Goal: Task Accomplishment & Management: Complete application form

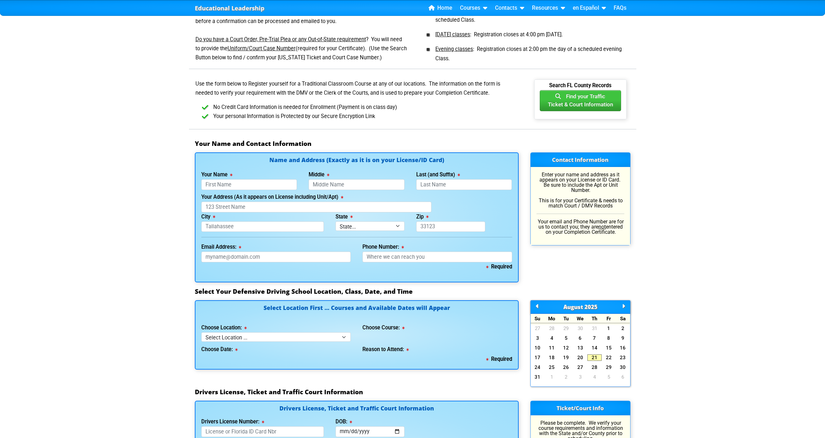
scroll to position [357, 0]
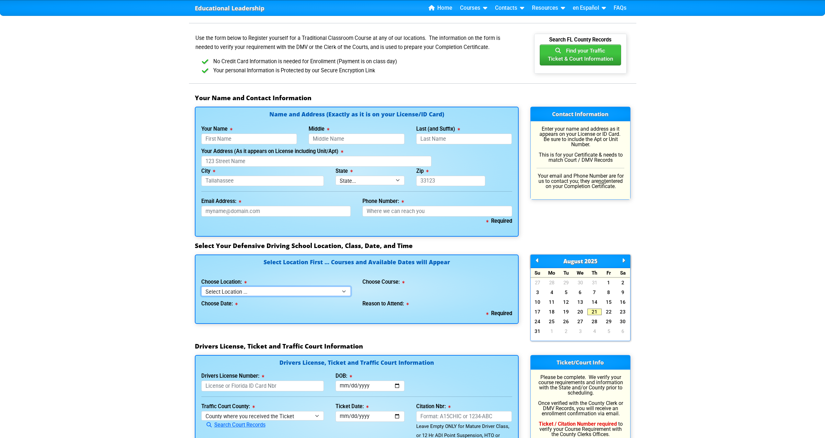
click at [281, 291] on select "Select Location ... Tampa Orlando Kissimmee Tampa - en español Kissimmee - en e…" at bounding box center [276, 291] width 150 height 9
select select "2"
click at [201, 287] on select "Select Location ... Tampa Orlando Kissimmee Tampa - en español Kissimmee - en e…" at bounding box center [276, 291] width 150 height 9
click at [434, 296] on div "Reason to Attend:" at bounding box center [438, 302] width 150 height 13
click at [432, 293] on select "Select Course ... 4 Hour BDI Class (Basic Course & TCAC) 4 Hour Under 25 Class …" at bounding box center [438, 291] width 150 height 9
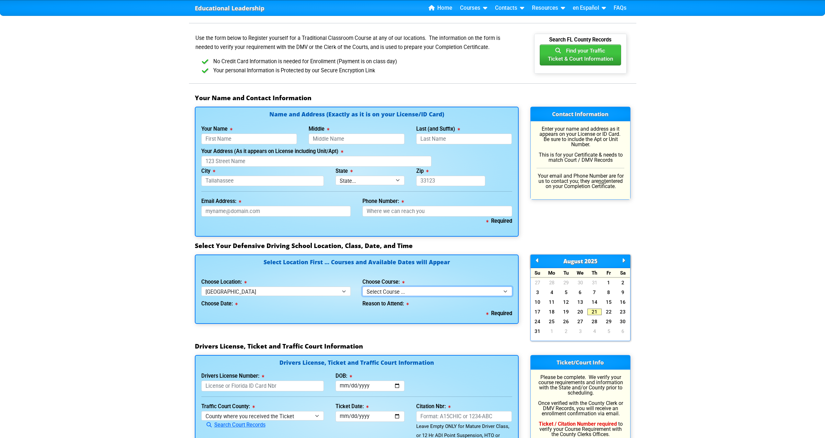
select select "3"
click at [363, 287] on select "Select Course ... 4 Hour BDI Class (Basic Course & TCAC) 4 Hour Under 25 Class …" at bounding box center [438, 291] width 150 height 9
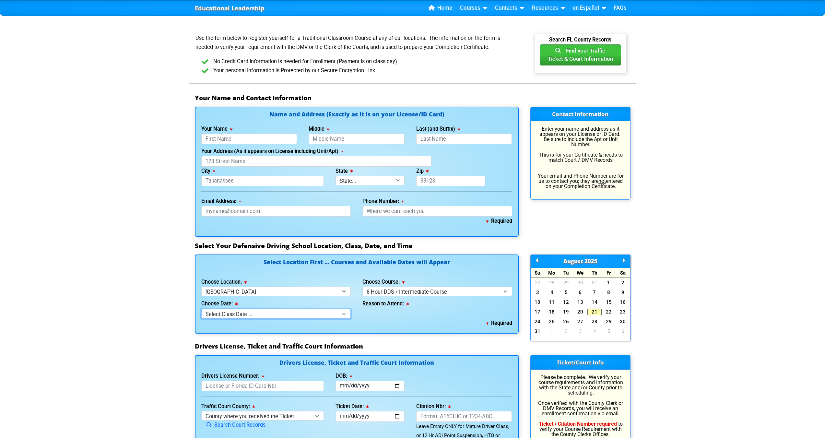
click at [291, 314] on select "Select Class Date ... Aug 23 -- (Registration Closed - Class Full) Aug 30 -- (S…" at bounding box center [276, 313] width 150 height 9
select select "08/30/2025, 9"
click at [201, 309] on select "Select Class Date ... Aug 23 -- (Registration Closed - Class Full) Aug 30 -- (S…" at bounding box center [276, 313] width 150 height 9
click at [415, 313] on select "Select why you need to take class ... Court Order - 8 Hour DDS / Intermediate C…" at bounding box center [438, 313] width 150 height 9
select select "8 Hour DDS/Intermediate - Court Ordered"
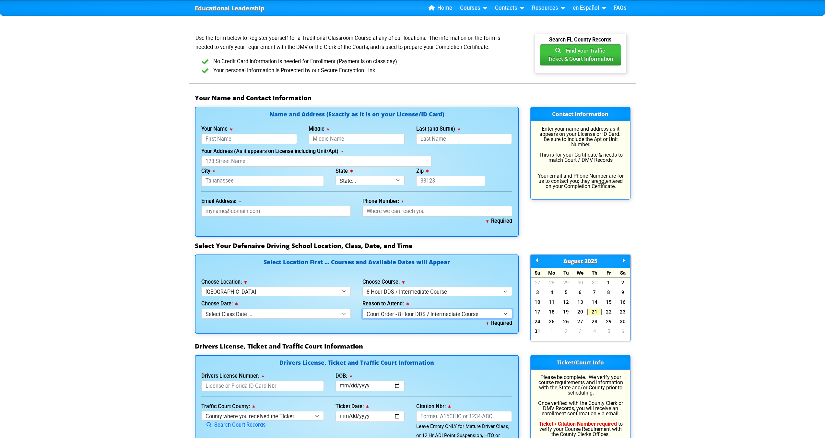
click at [363, 309] on select "Select why you need to take class ... Court Order - 8 Hour DDS / Intermediate C…" at bounding box center [438, 313] width 150 height 9
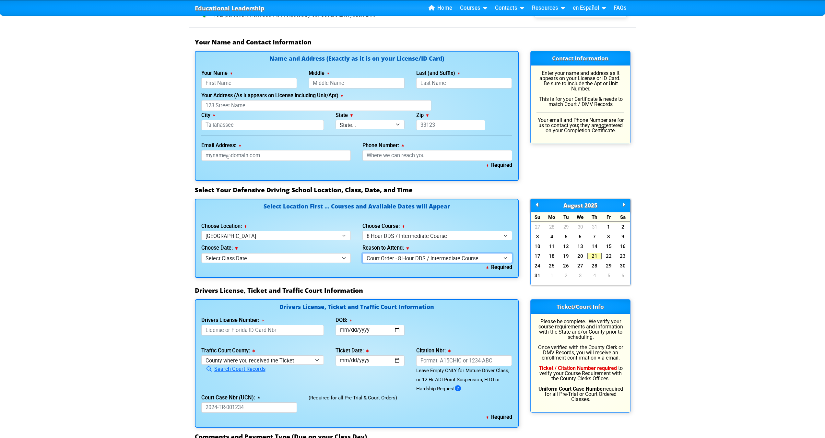
scroll to position [422, 0]
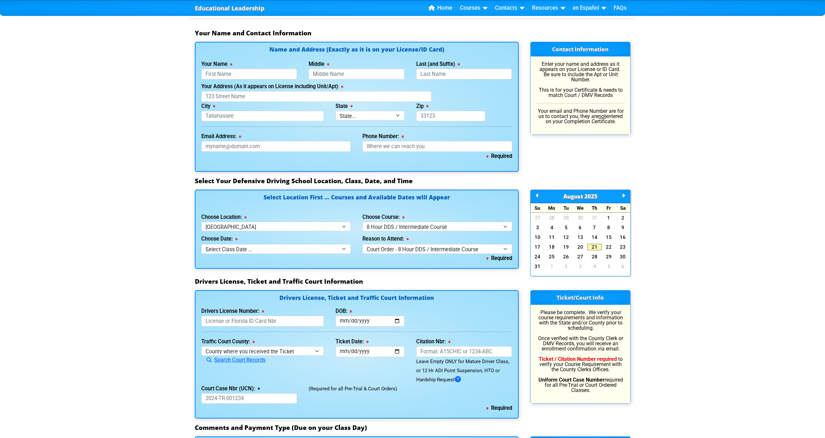
drag, startPoint x: 245, startPoint y: 86, endPoint x: 244, endPoint y: 75, distance: 10.7
click at [244, 81] on div "Name and Address (Exactly as it is on your License/ID Card) Your Name This fiel…" at bounding box center [357, 107] width 324 height 130
click at [244, 75] on input "Your Name" at bounding box center [249, 74] width 96 height 11
type input "Christopher"
click at [377, 74] on input "Middle" at bounding box center [357, 74] width 96 height 11
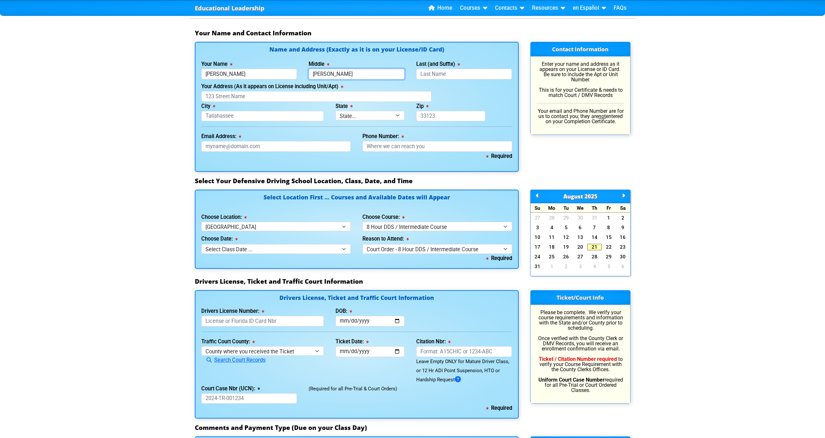
type input "Albert"
click at [459, 72] on input "Last (and Suffix)" at bounding box center [464, 74] width 96 height 11
type input "Mclaughlin"
click at [247, 98] on input "Your Address (As it appears on License including Unit/Apt)" at bounding box center [316, 96] width 230 height 11
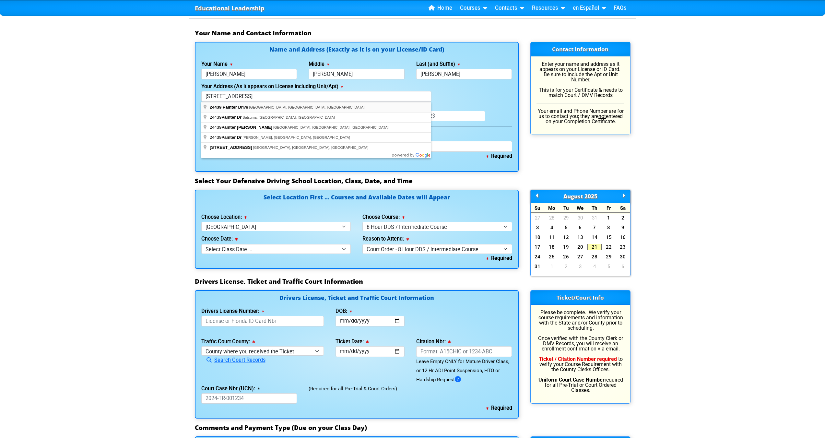
type input "24439 Painter Drive"
type input "Land O' Lakes"
select select "{"fullName":"Florida","abbreviation":"FL","uniqueId":"1d559909-6cf0-4a4d-848e-a…"
type input "34639"
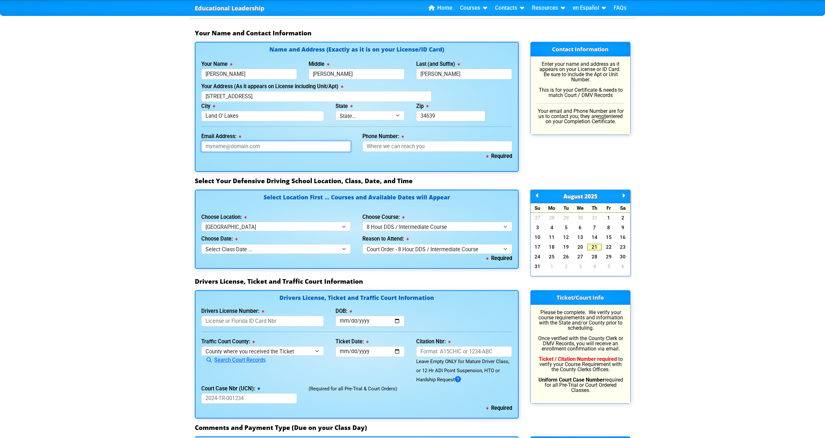
click at [278, 148] on input "Email Address:" at bounding box center [276, 146] width 150 height 11
type input "chrismeister6@gmail.com"
click at [440, 144] on input "Phone Number:" at bounding box center [438, 146] width 150 height 11
type input "813-278-0689"
click at [595, 165] on div "Contact Information Enter your name and address as it appears on your License o…" at bounding box center [581, 107] width 112 height 130
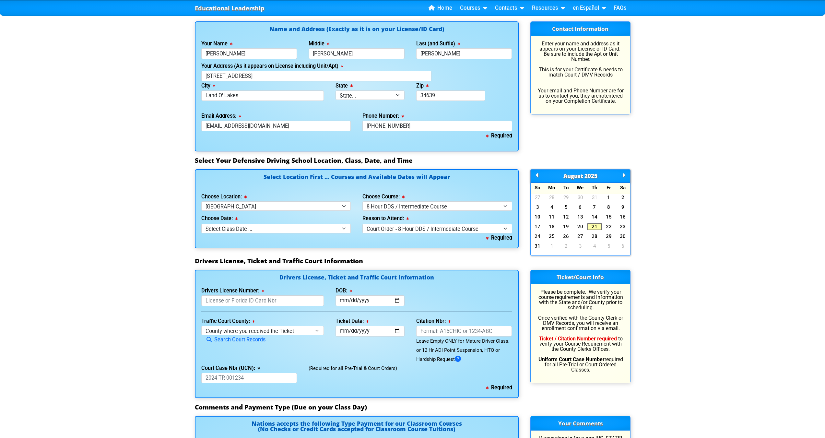
scroll to position [519, 0]
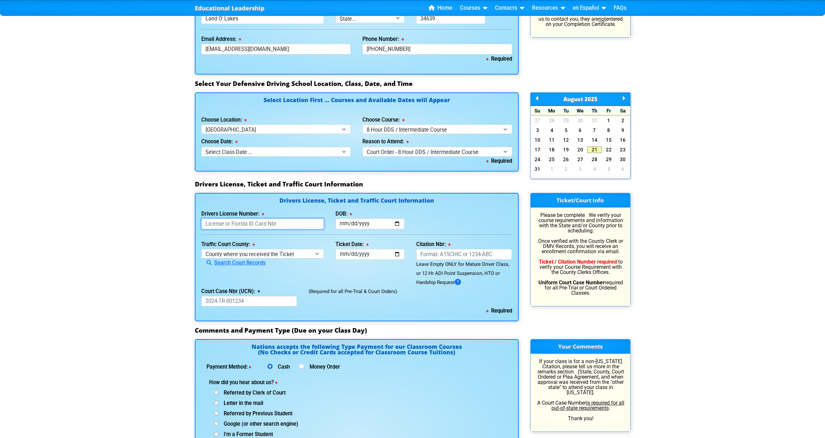
click at [273, 226] on input "Drivers License Number:" at bounding box center [262, 224] width 123 height 11
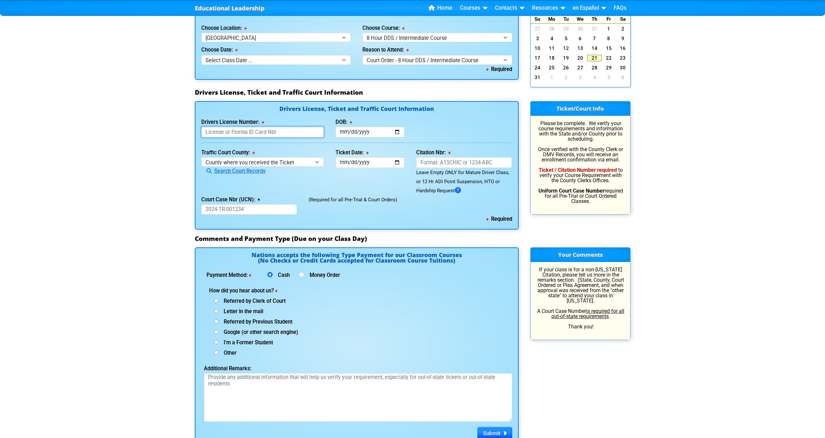
scroll to position [616, 0]
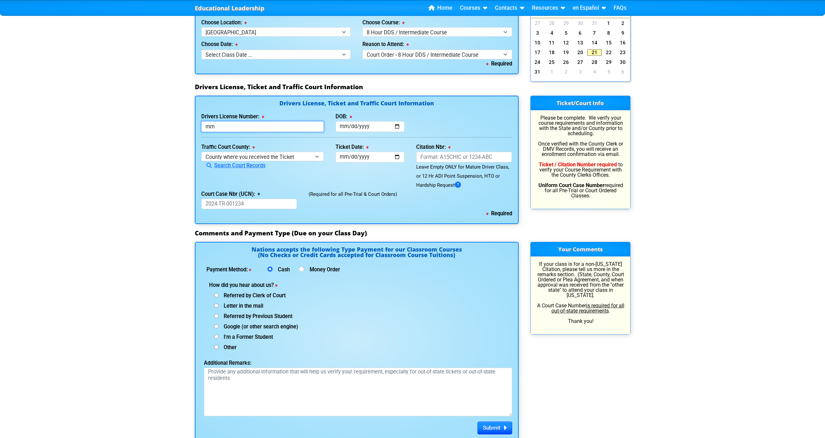
type input "m"
type input "M242101062980"
click at [362, 128] on input "DOB:" at bounding box center [370, 126] width 69 height 11
click at [344, 124] on input "DOB:" at bounding box center [370, 126] width 69 height 11
click at [346, 124] on input "DOB:" at bounding box center [370, 126] width 69 height 11
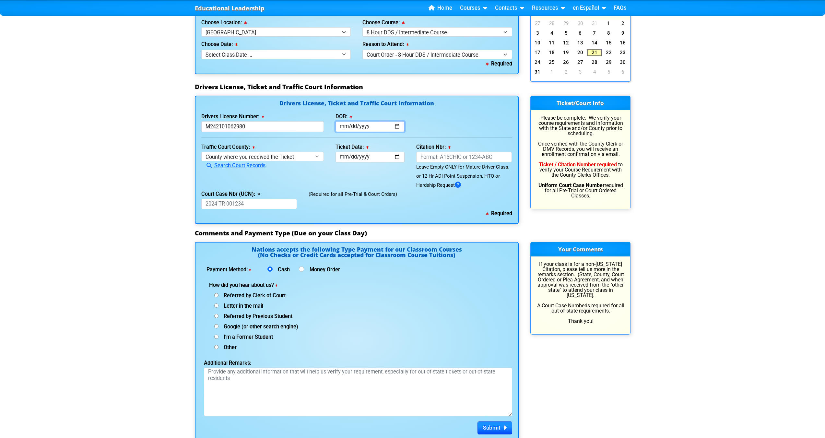
click at [346, 124] on input "DOB:" at bounding box center [370, 126] width 69 height 11
click at [344, 129] on input "DOB:" at bounding box center [370, 126] width 69 height 11
click at [343, 127] on input "DOB:" at bounding box center [370, 126] width 69 height 11
type input "2006-08-18"
click at [259, 156] on select "County where you received the Ticket Out of State Out of State - Georgia Out of…" at bounding box center [262, 156] width 123 height 9
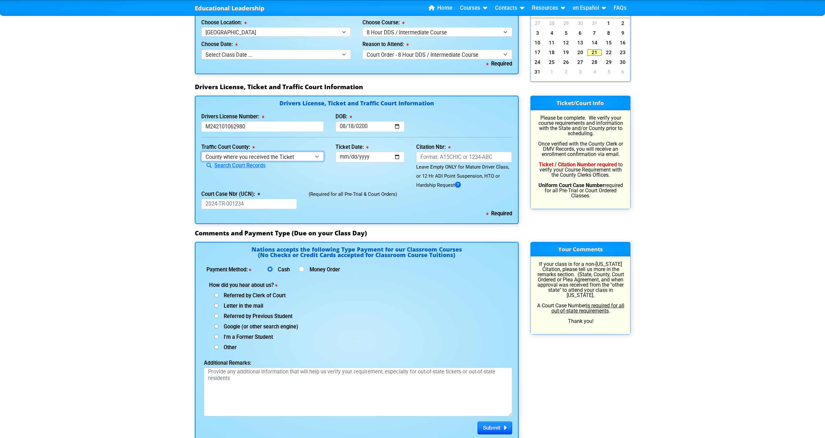
select select "{"countyName":"Pasco","state":"FL","uniqueId":"a8f1f354-fabe-46ac-a8c4-78e8c4c6…"
click at [201, 152] on select "County where you received the Ticket Out of State Out of State - Georgia Out of…" at bounding box center [262, 156] width 123 height 9
click at [364, 156] on input "Ticket Date:" at bounding box center [370, 157] width 69 height 11
click at [350, 157] on input "Ticket Date:" at bounding box center [370, 157] width 69 height 11
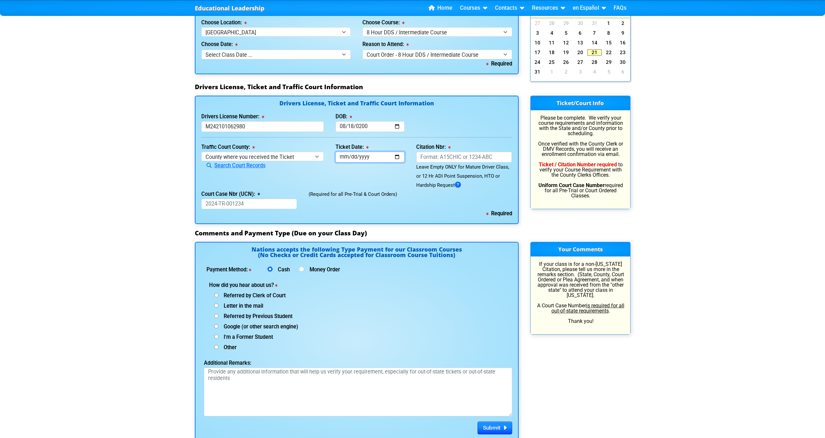
click at [342, 158] on input "Ticket Date:" at bounding box center [370, 157] width 69 height 11
click at [269, 205] on input "Court Case Nbr (UCN):" at bounding box center [249, 204] width 96 height 11
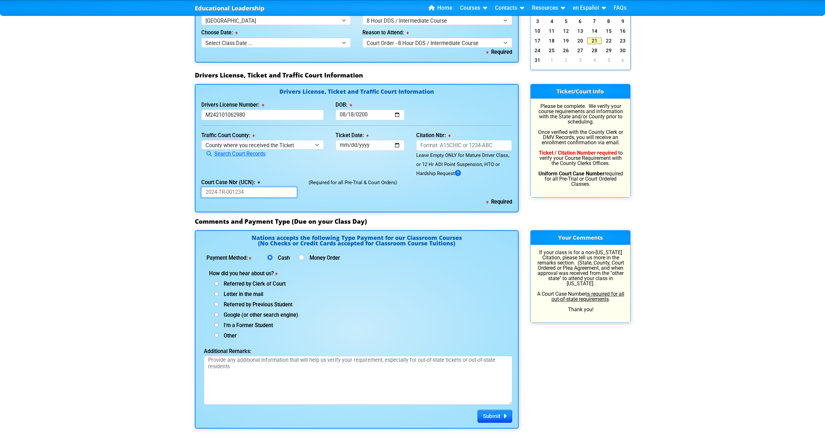
scroll to position [714, 0]
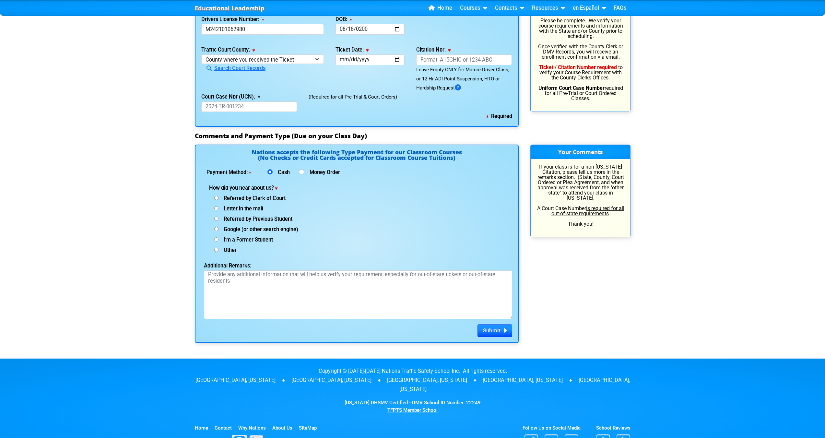
click at [235, 197] on span "Referred by Clerk of Court" at bounding box center [252, 198] width 67 height 6
click at [219, 197] on input "Referred by Clerk of Court" at bounding box center [216, 198] width 4 height 4
radio input "true"
click at [230, 297] on textarea "Additional Remarks:" at bounding box center [358, 295] width 308 height 49
click at [217, 200] on input "Google (or other search engine)" at bounding box center [216, 198] width 4 height 4
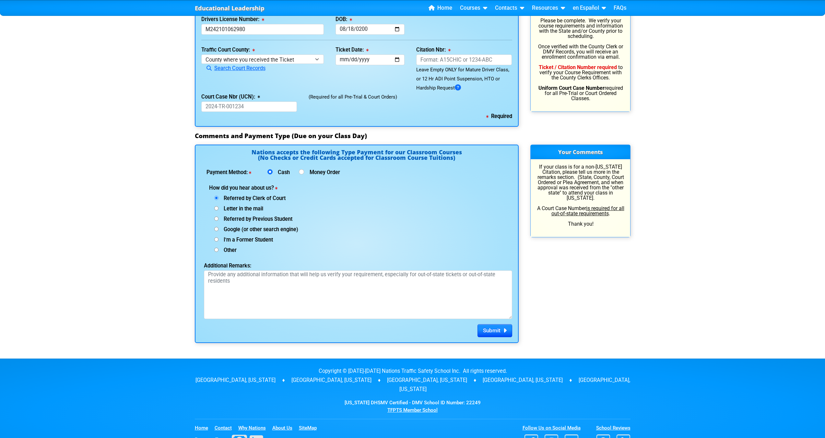
radio input "true"
click at [215, 198] on input "Referred by Clerk of Court" at bounding box center [216, 198] width 4 height 4
radio input "true"
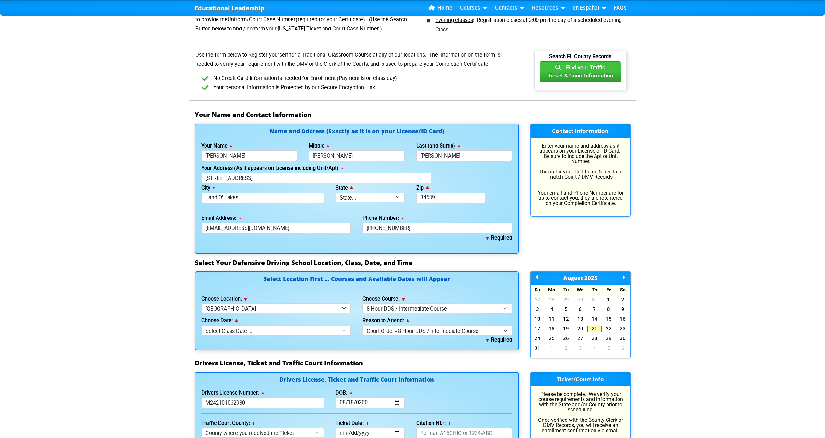
scroll to position [259, 0]
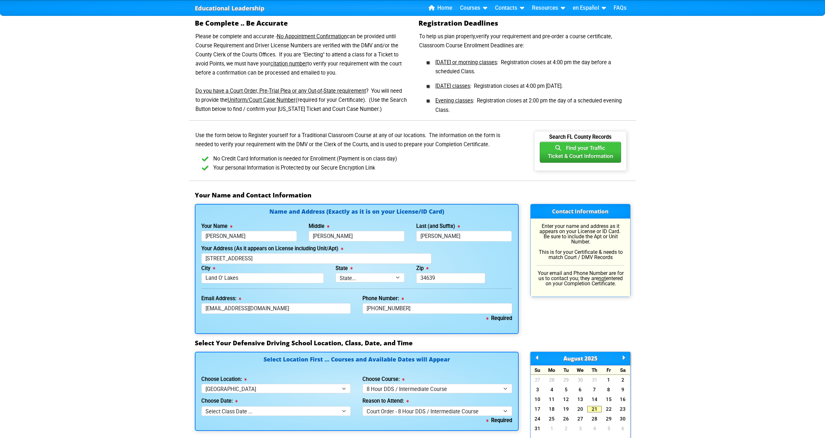
click at [101, 363] on div "Educational Leadership Home Courses Certified Defensive Driving Courses 4-Hour …" at bounding box center [412, 333] width 825 height 1185
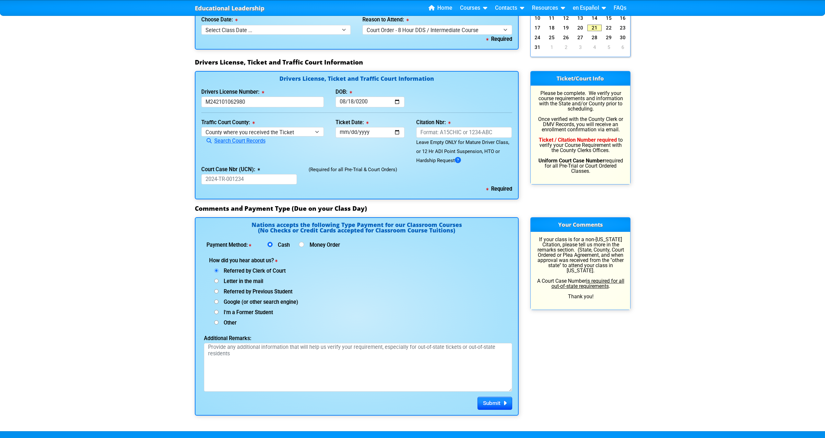
scroll to position [649, 0]
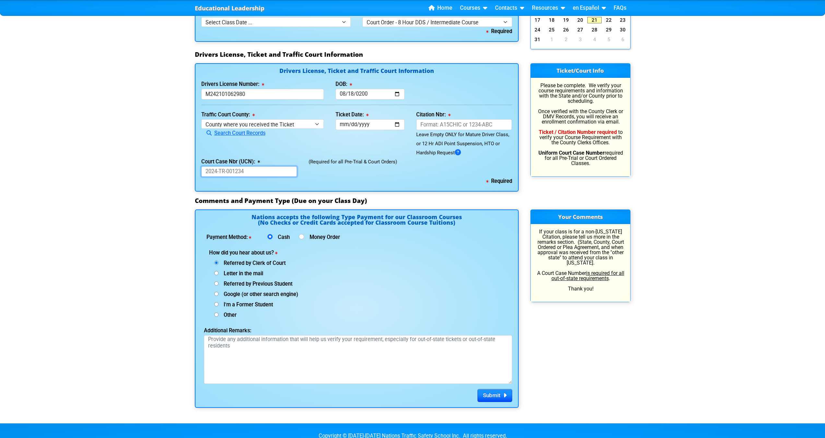
click at [241, 175] on input "Court Case Nbr (UCN):" at bounding box center [249, 171] width 96 height 11
type input "2024ct000896ctaxed"
click at [345, 127] on input "Ticket Date:" at bounding box center [370, 124] width 69 height 11
click at [343, 126] on input "Ticket Date:" at bounding box center [370, 124] width 69 height 11
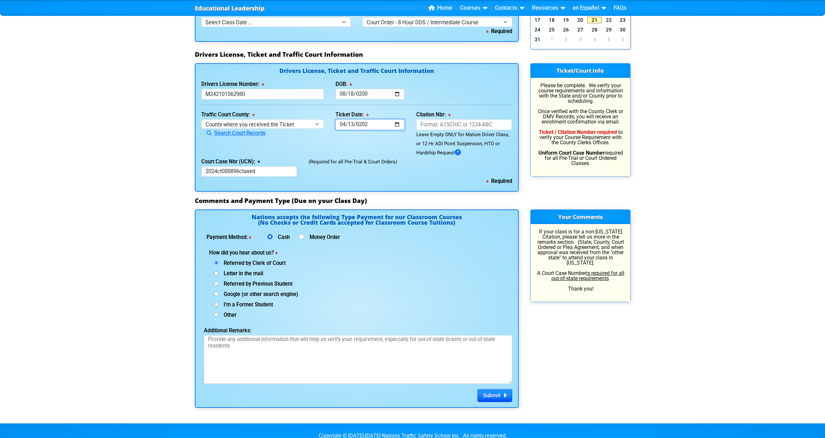
type input "2024-04-13"
click at [476, 125] on input "Citation Nbr:" at bounding box center [464, 124] width 96 height 11
type input "AIX38PE"
click at [473, 170] on div "(Required for all Pre-Trial & Court Orders)" at bounding box center [410, 167] width 215 height 20
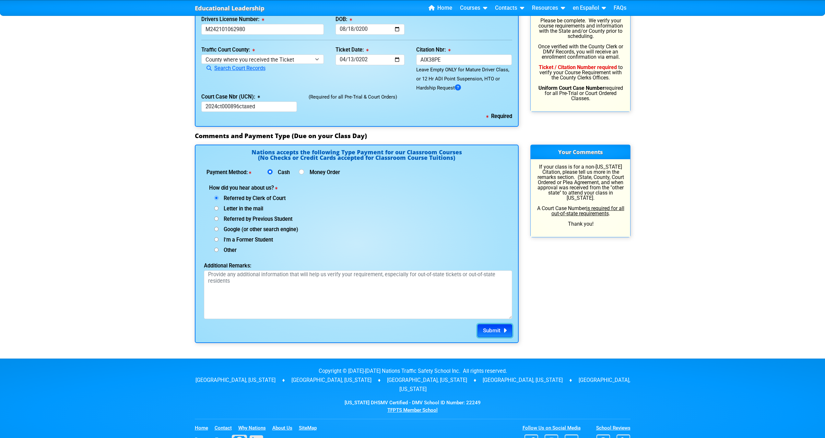
click at [501, 331] on icon "submit" at bounding box center [504, 331] width 6 height 0
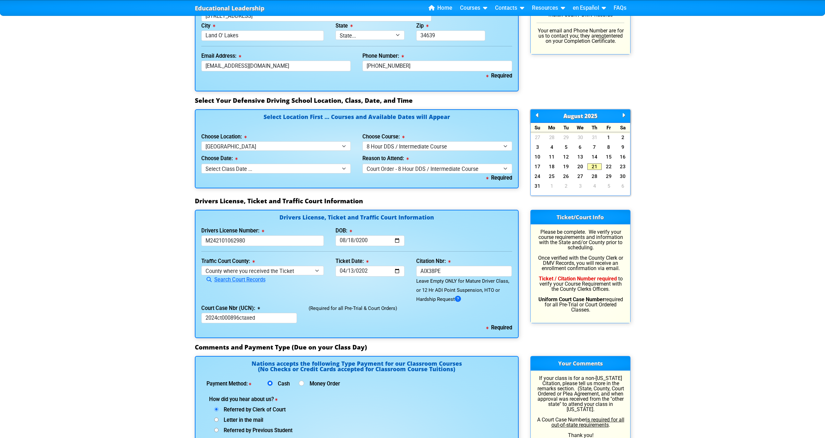
scroll to position [519, 0]
